Goal: Find specific fact: Find specific fact

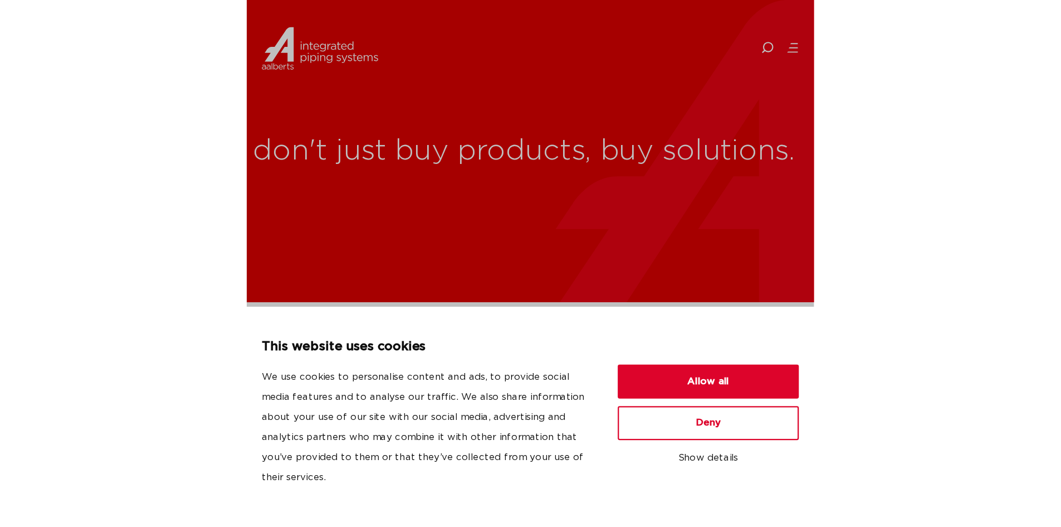
scroll to position [167, 0]
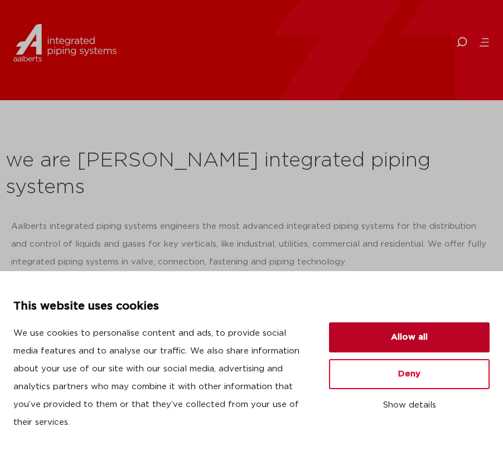
click at [390, 339] on button "Allow all" at bounding box center [409, 338] width 160 height 30
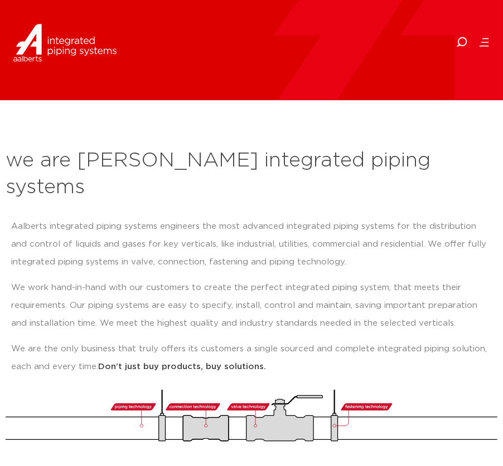
click at [460, 42] on icon at bounding box center [461, 42] width 11 height 11
click at [340, 40] on input "Search" at bounding box center [413, 42] width 178 height 26
type input "40759"
click button "Search" at bounding box center [0, 0] width 0 height 0
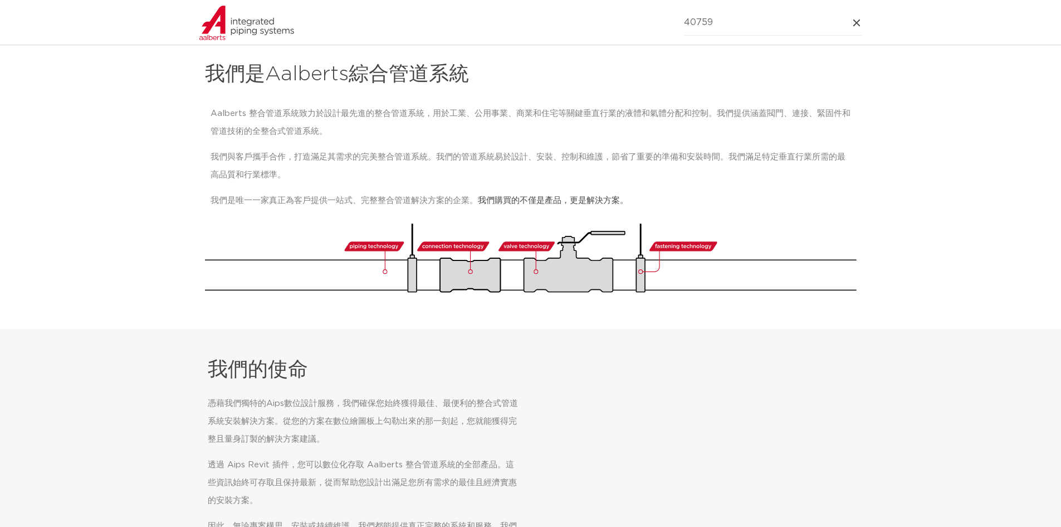
scroll to position [0, 0]
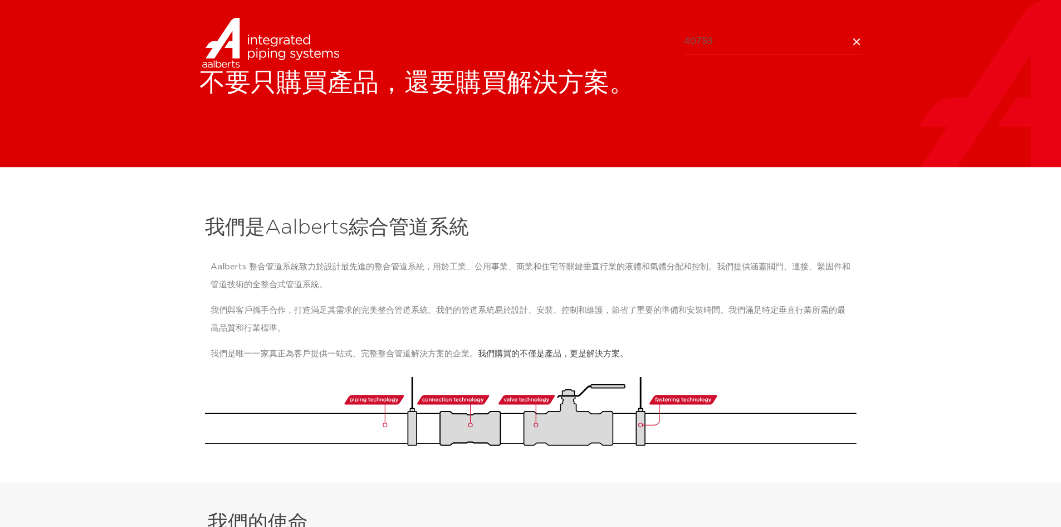
click at [237, 37] on img at bounding box center [270, 43] width 143 height 50
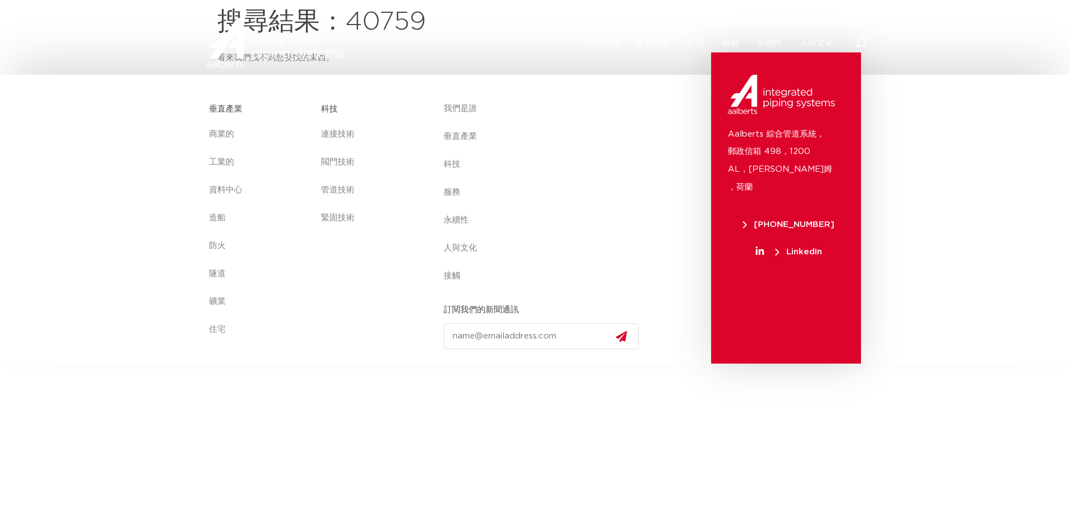
click at [965, 133] on section "垂直產業 商業的 工業的 資料中心 造船 防火 隧道 礦業 住宅 商業的 工業的 資料中心 造船 防火 隧道 礦業 住宅 科技 連接技術 閥門技術 管道技術 …" at bounding box center [535, 219] width 1070 height 289
